Goal: Task Accomplishment & Management: Manage account settings

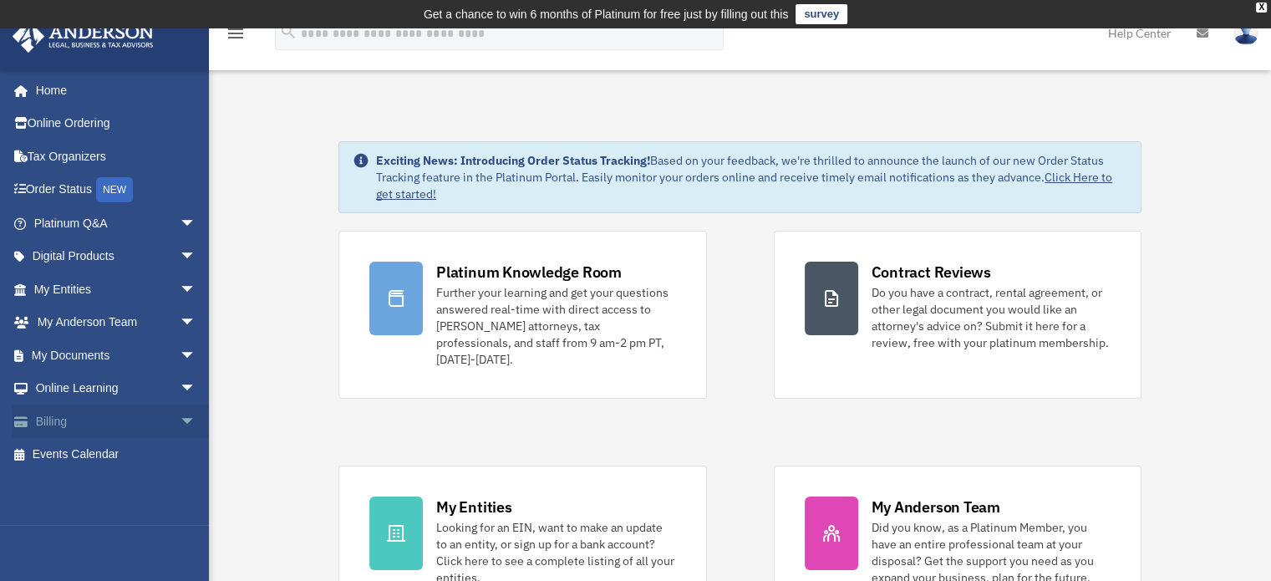
click at [180, 423] on span "arrow_drop_down" at bounding box center [196, 422] width 33 height 34
click at [122, 450] on link "$ Open Invoices" at bounding box center [122, 455] width 198 height 34
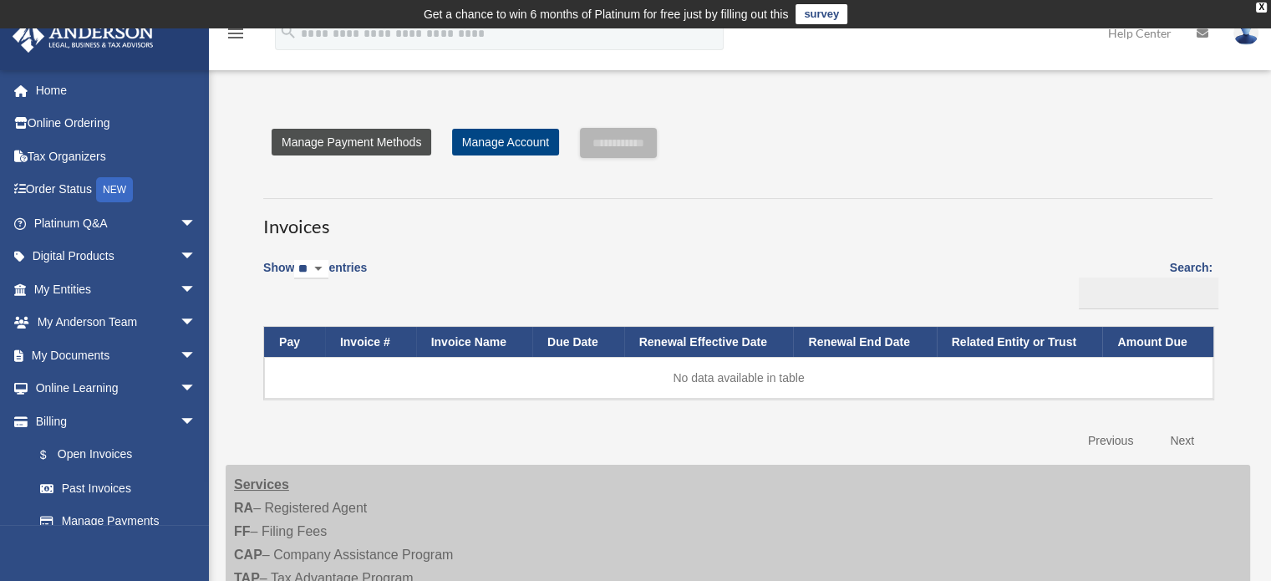
click at [348, 140] on link "Manage Payment Methods" at bounding box center [352, 142] width 160 height 27
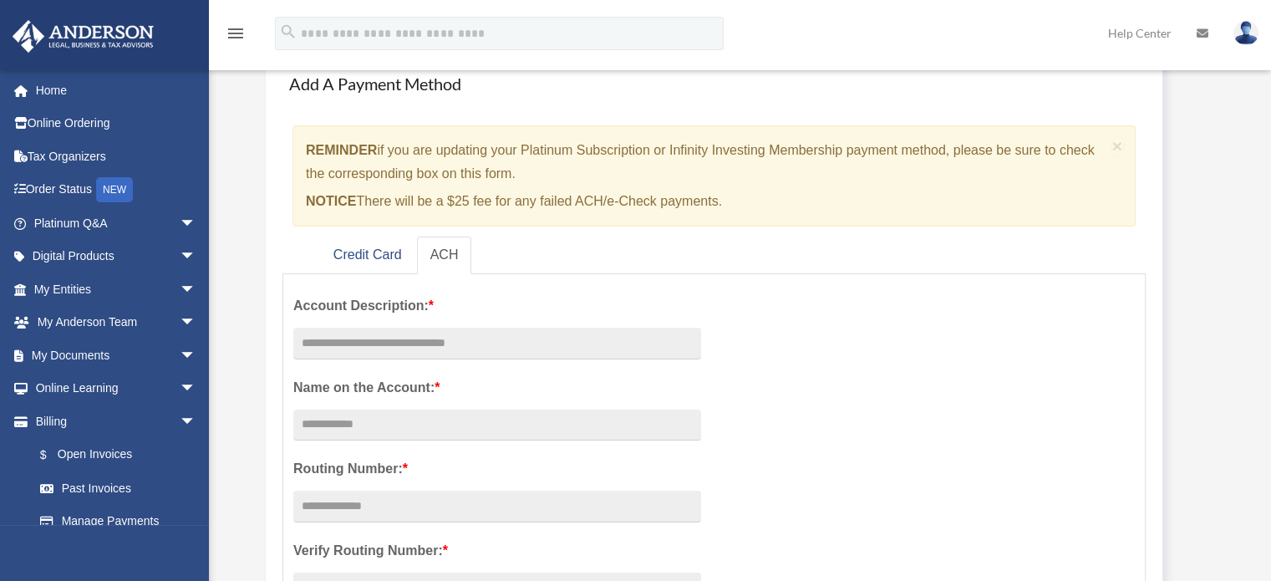
scroll to position [167, 0]
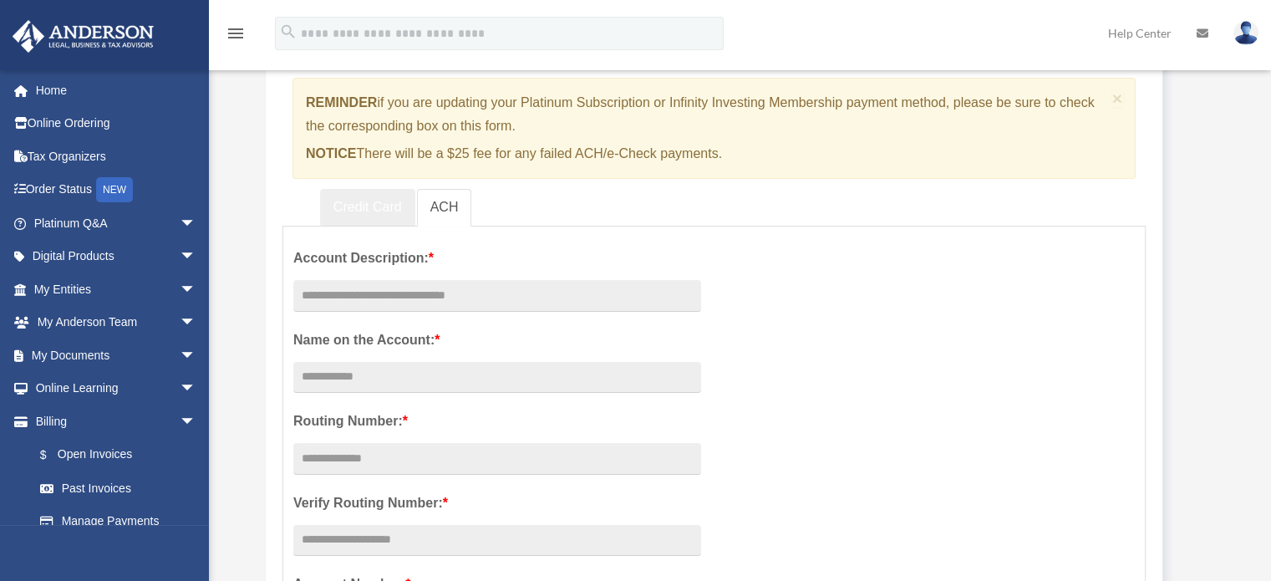
click at [361, 205] on link "Credit Card" at bounding box center [367, 208] width 95 height 38
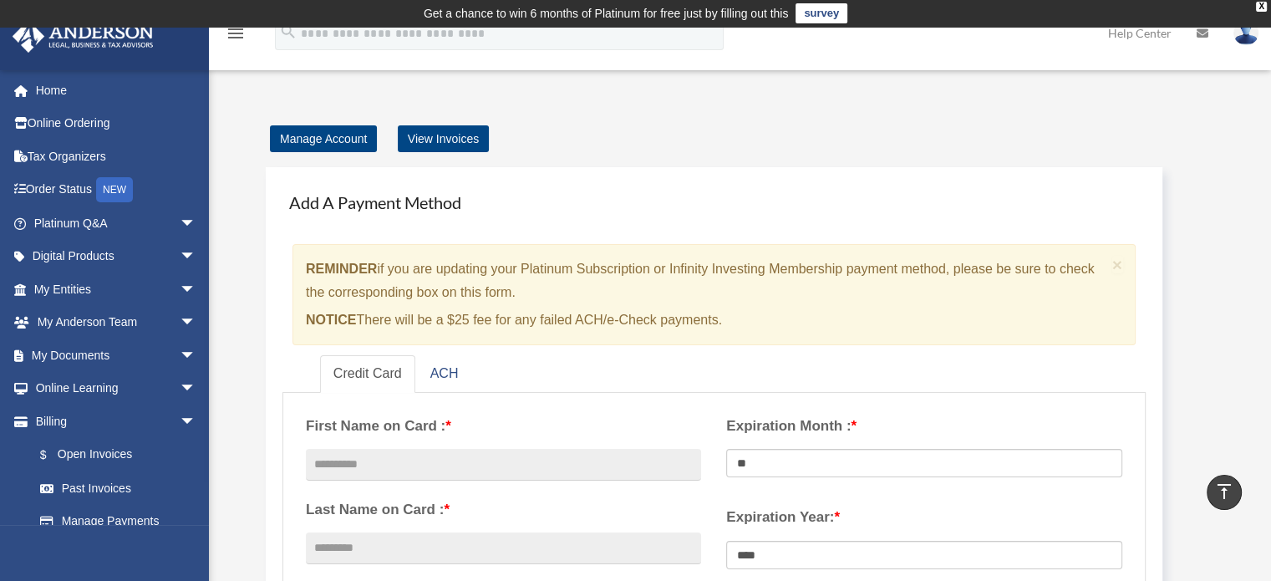
scroll to position [0, 0]
click at [321, 140] on link "Manage Account" at bounding box center [323, 139] width 107 height 27
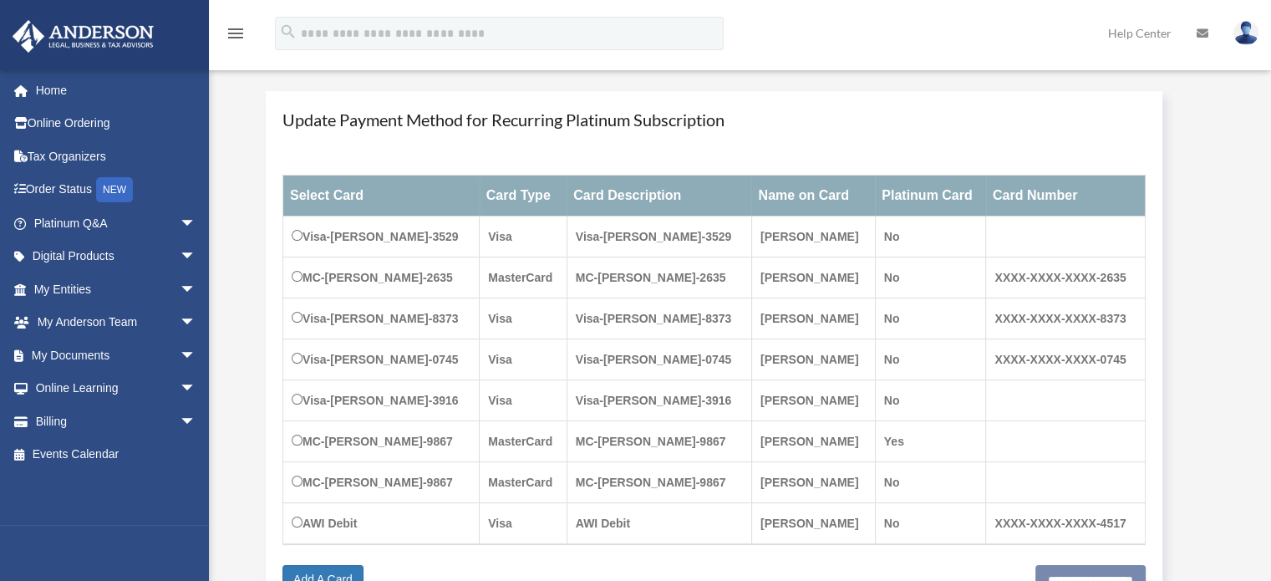
scroll to position [261, 0]
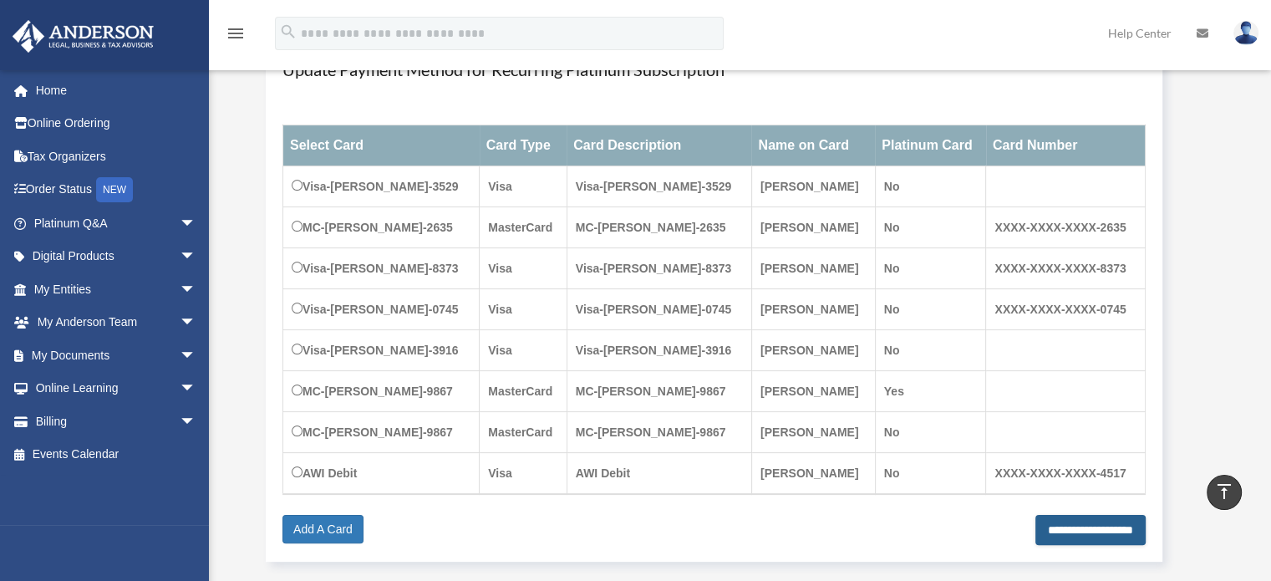
click at [1072, 532] on input "**********" at bounding box center [1091, 530] width 110 height 30
type input "**********"
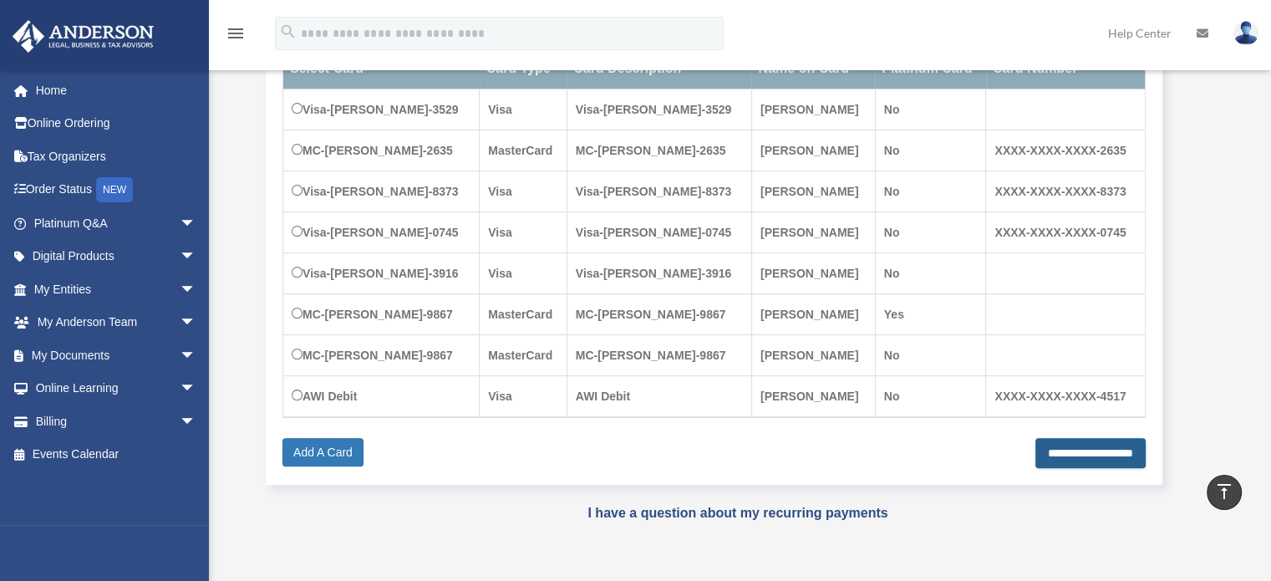
scroll to position [428, 0]
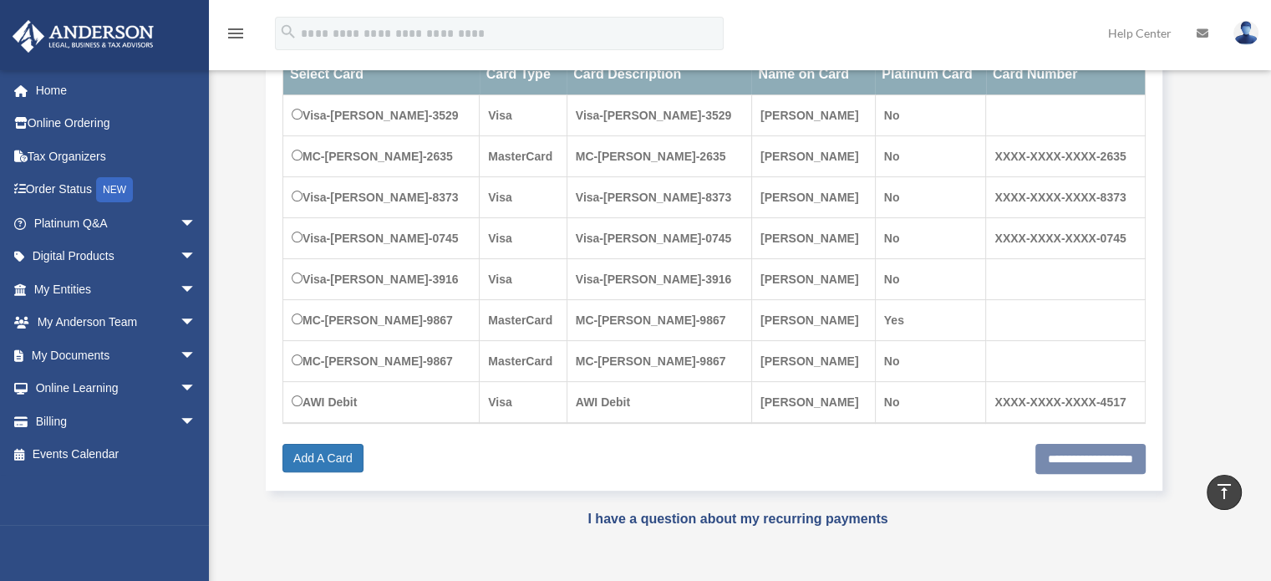
scroll to position [361, 0]
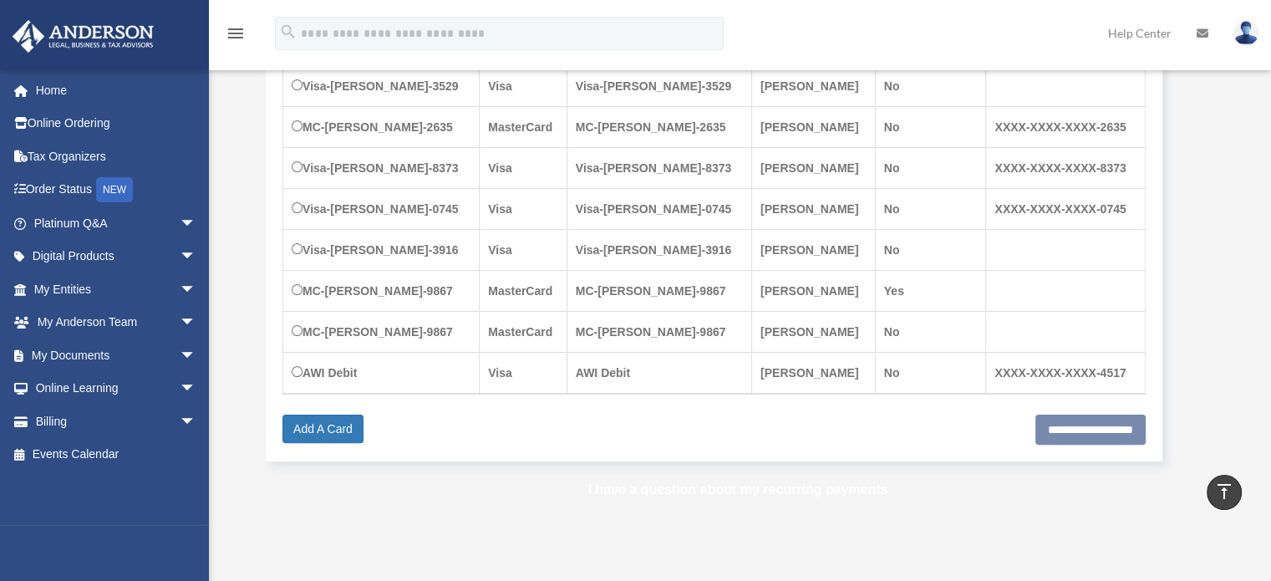
click at [817, 491] on link "I have a question about my recurring payments" at bounding box center [738, 489] width 300 height 14
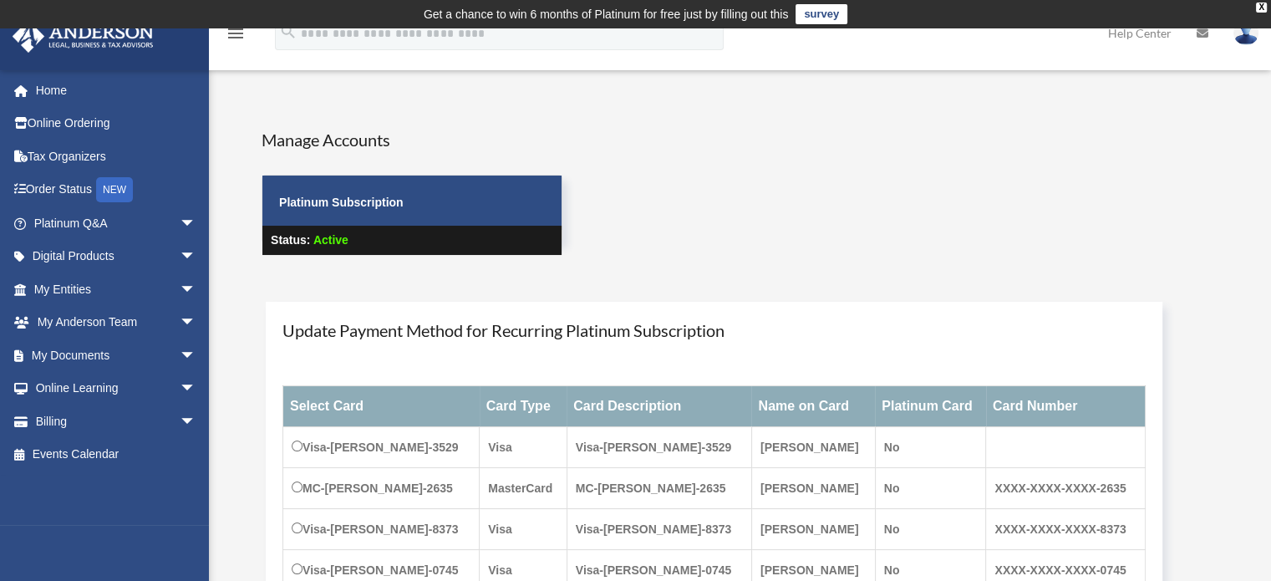
click at [1240, 34] on img at bounding box center [1246, 33] width 25 height 24
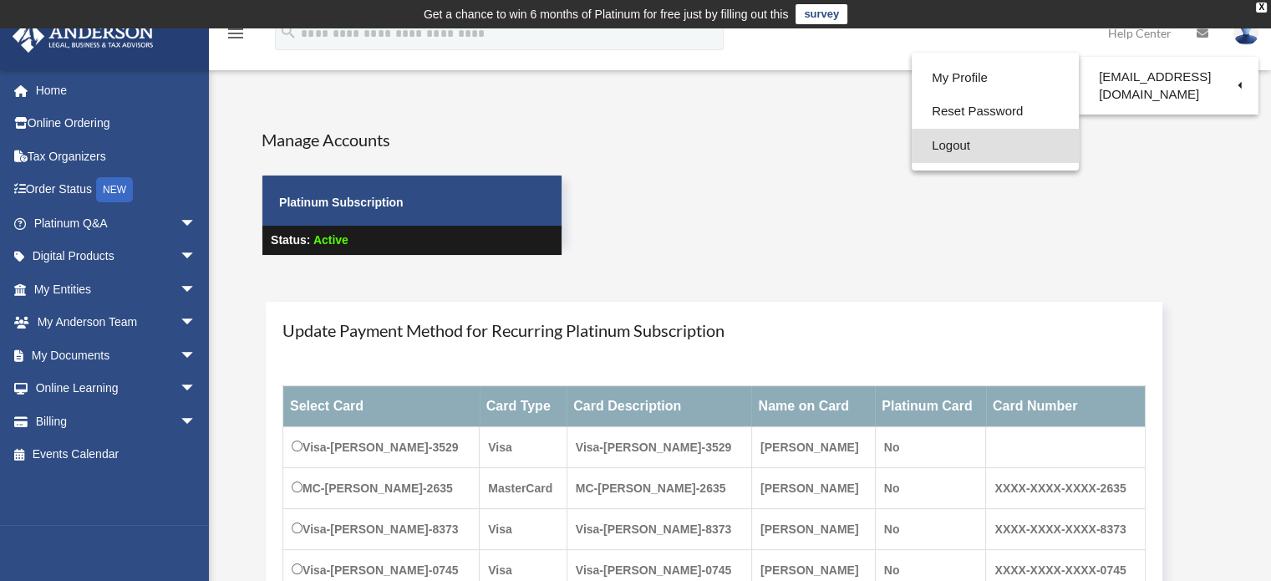
click at [912, 146] on link "Logout" at bounding box center [995, 146] width 167 height 34
